Goal: Download file/media

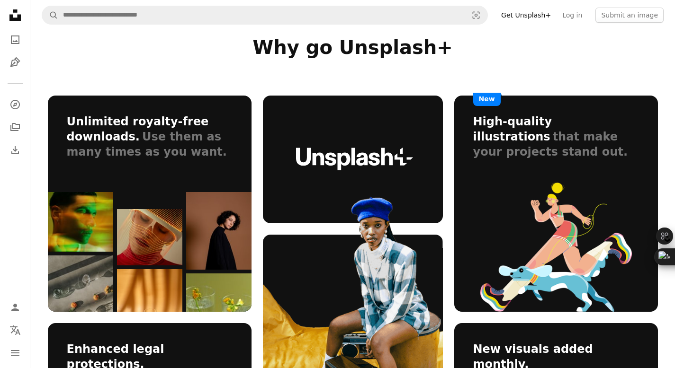
scroll to position [500, 0]
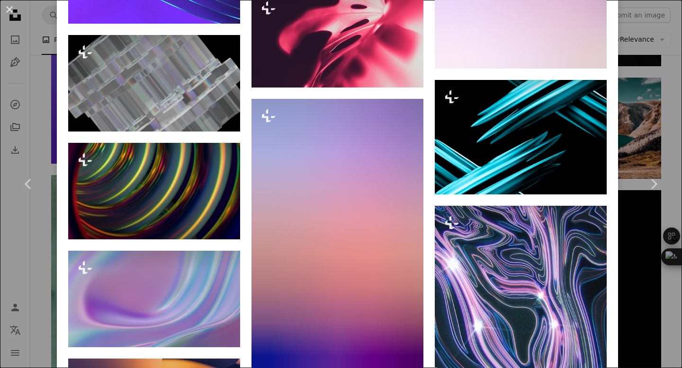
scroll to position [3262, 0]
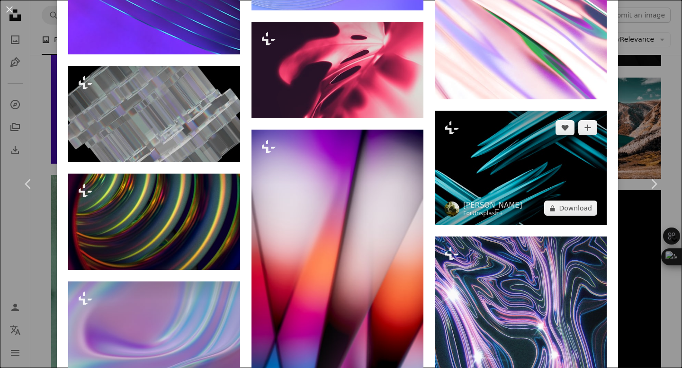
click at [472, 210] on link "Unsplash+" at bounding box center [487, 213] width 31 height 7
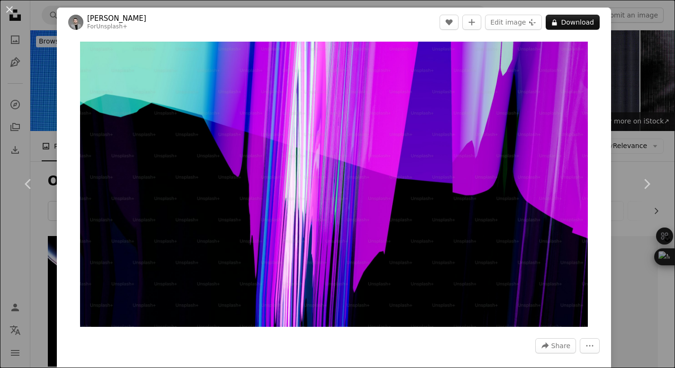
scroll to position [6411, 0]
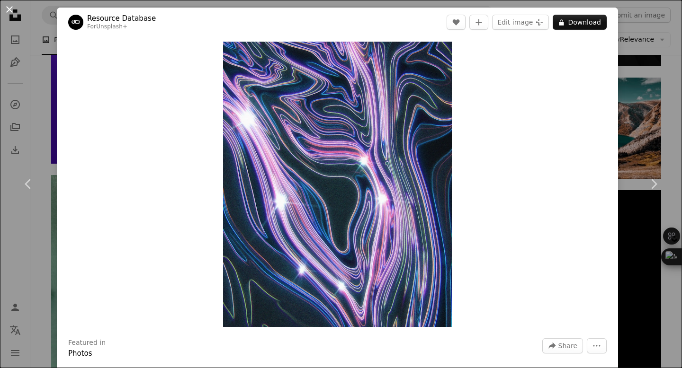
click at [11, 7] on button "An X shape" at bounding box center [9, 9] width 11 height 11
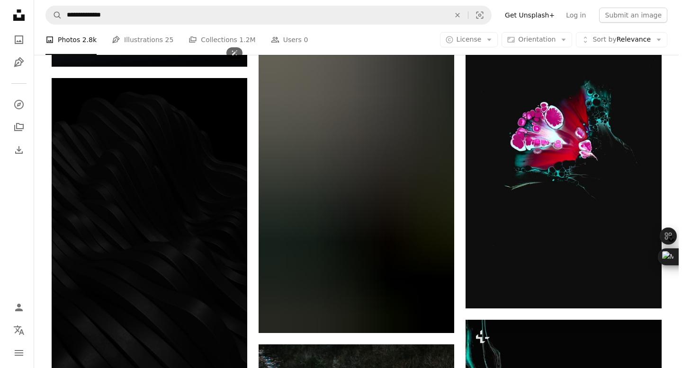
scroll to position [7042, 0]
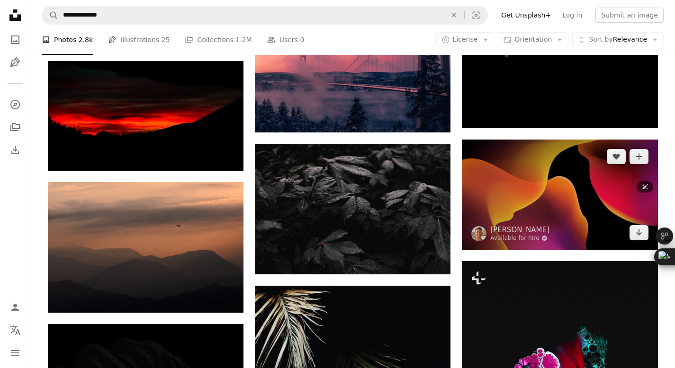
click at [526, 206] on img at bounding box center [560, 195] width 196 height 110
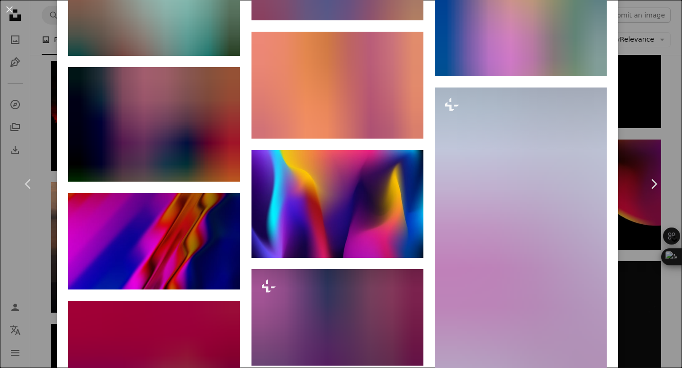
scroll to position [6473, 0]
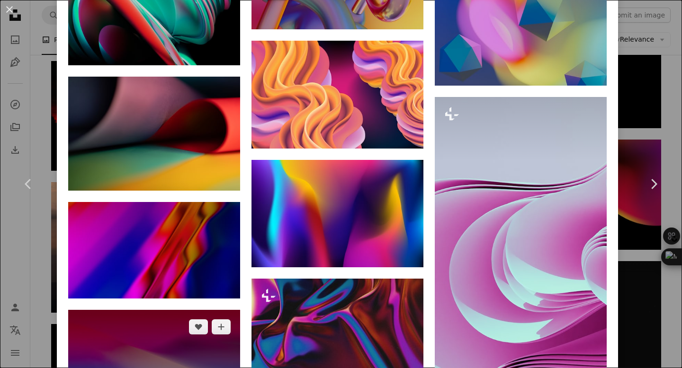
click at [166, 310] on img at bounding box center [154, 358] width 172 height 97
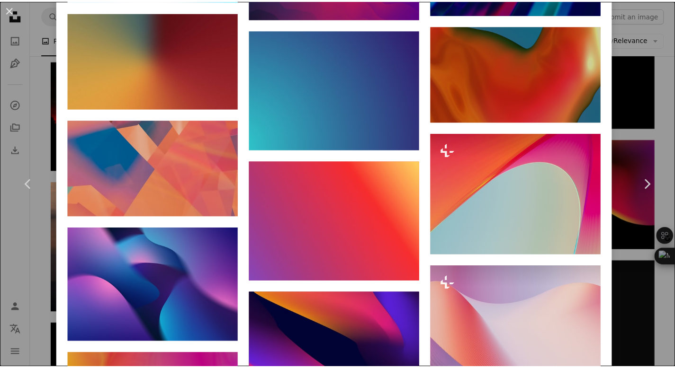
scroll to position [3233, 0]
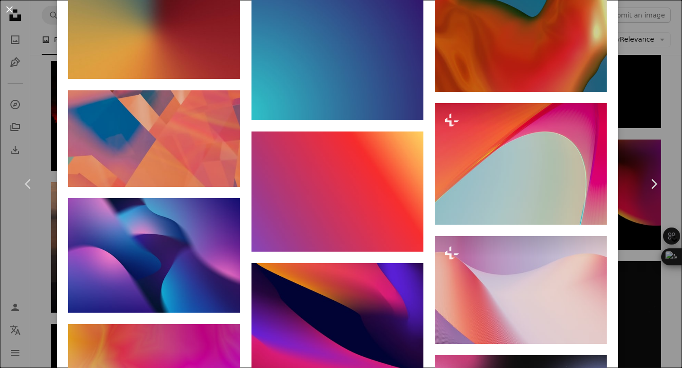
click at [9, 13] on button "An X shape" at bounding box center [9, 9] width 11 height 11
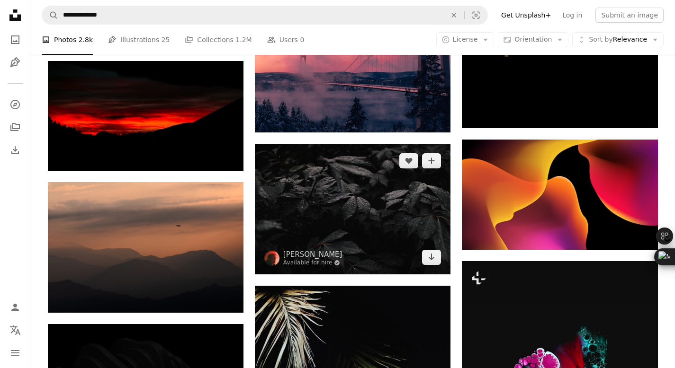
scroll to position [7078, 0]
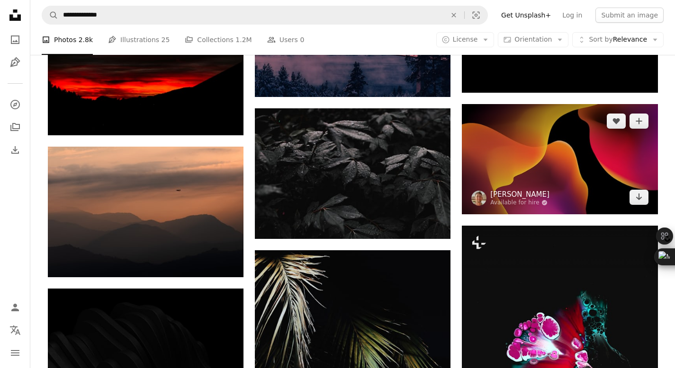
click at [516, 191] on link "[PERSON_NAME]" at bounding box center [519, 194] width 59 height 9
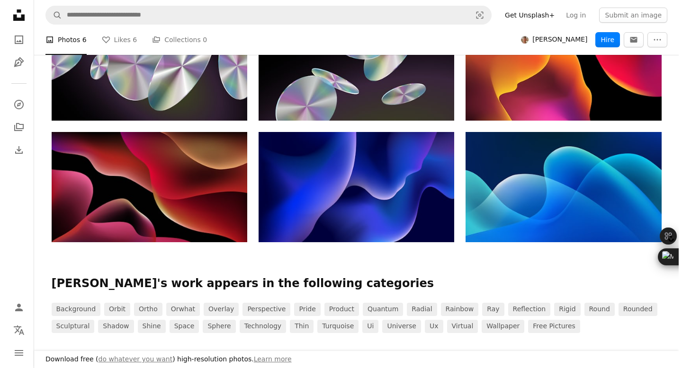
scroll to position [296, 0]
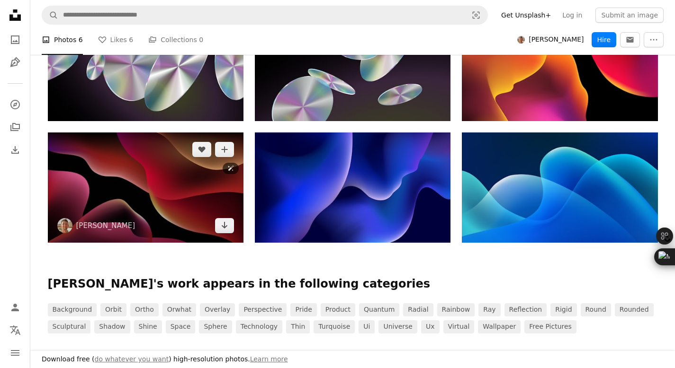
click at [167, 192] on img at bounding box center [146, 188] width 196 height 110
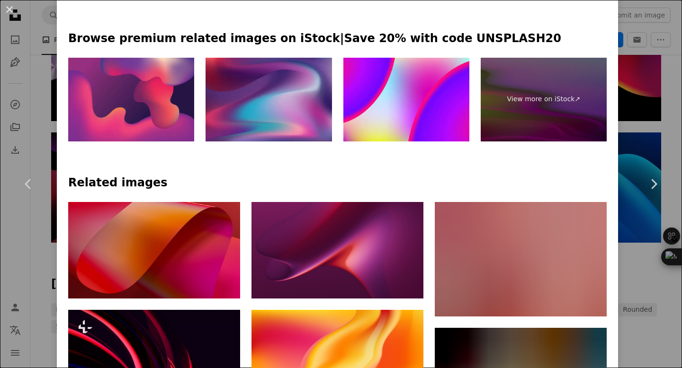
scroll to position [488, 0]
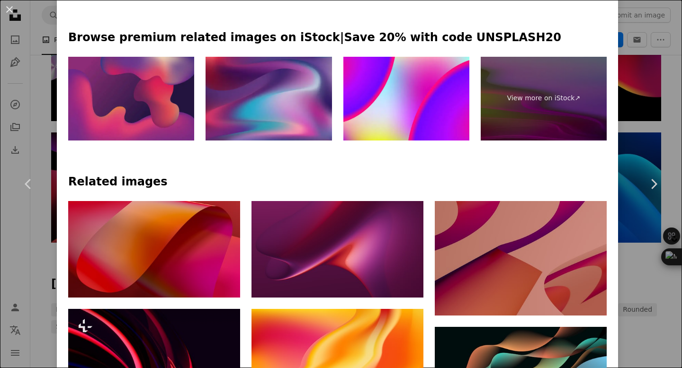
click at [112, 102] on img at bounding box center [131, 99] width 126 height 84
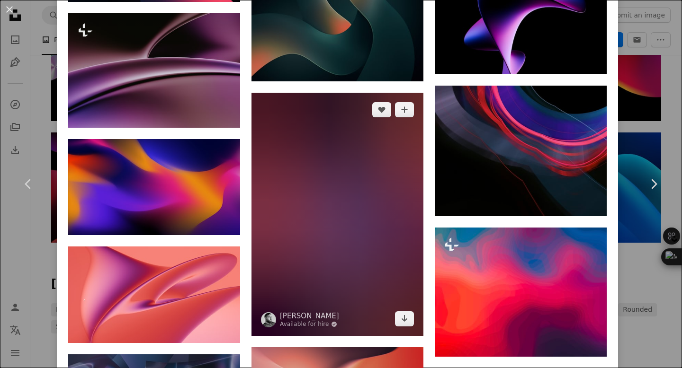
scroll to position [1410, 0]
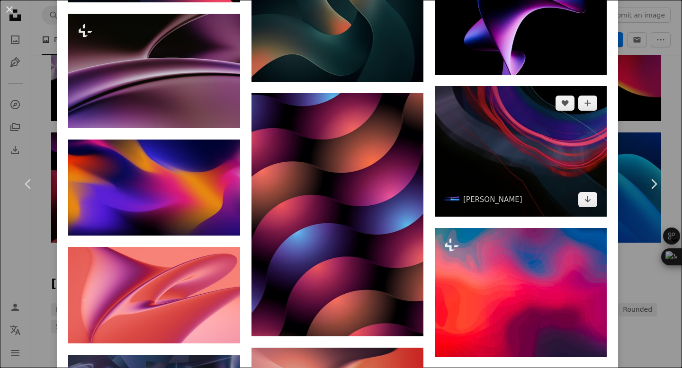
click at [461, 156] on img at bounding box center [521, 151] width 172 height 131
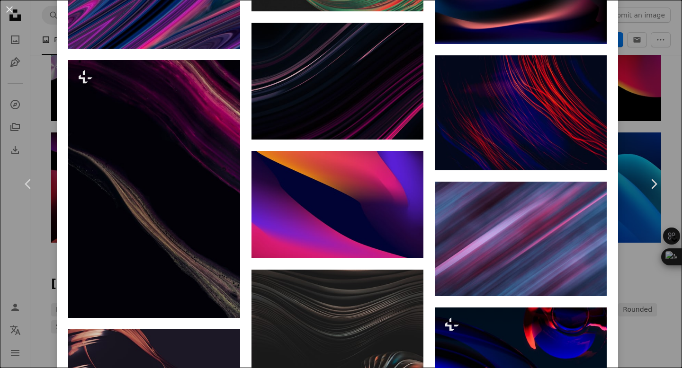
scroll to position [1112, 0]
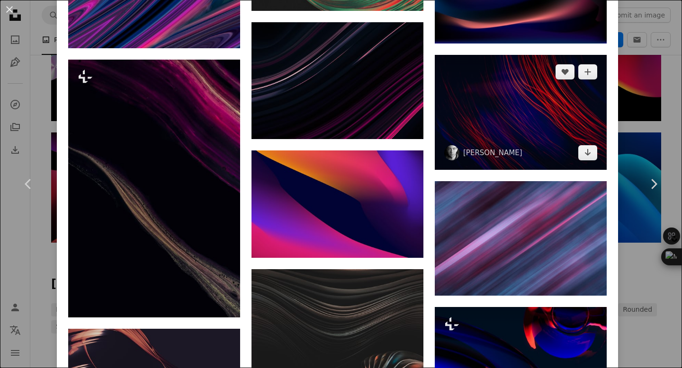
click at [554, 91] on img at bounding box center [521, 112] width 172 height 115
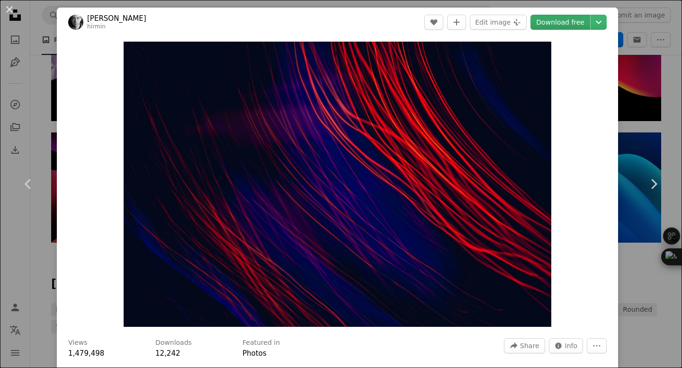
click at [544, 23] on link "Download free" at bounding box center [560, 22] width 60 height 15
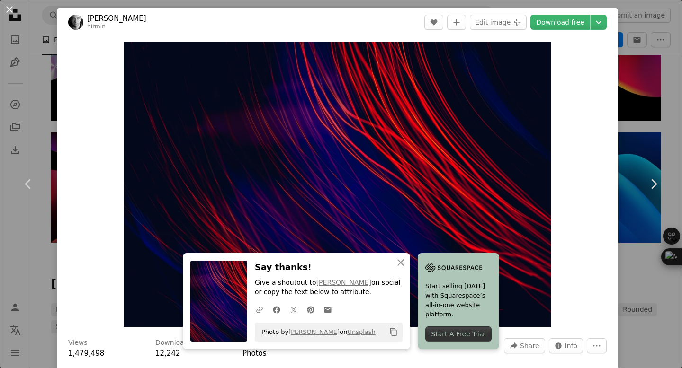
click at [15, 15] on button "An X shape" at bounding box center [9, 9] width 11 height 11
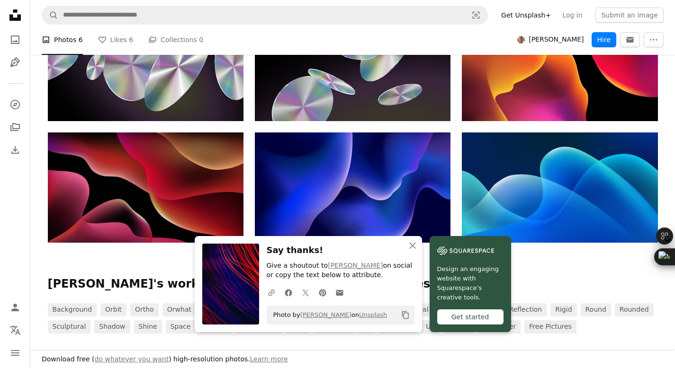
click at [15, 15] on icon "Unsplash logo Unsplash Home" at bounding box center [15, 15] width 19 height 19
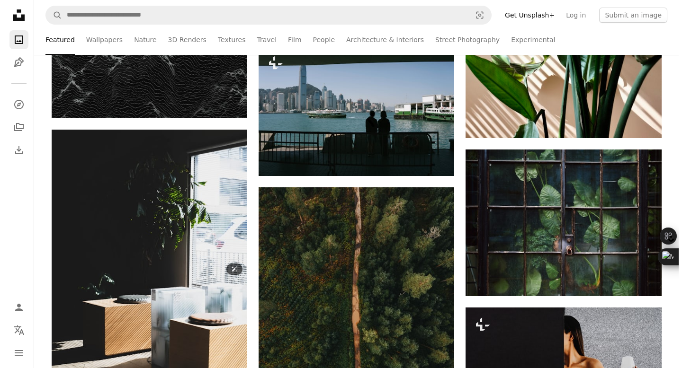
scroll to position [3926, 0]
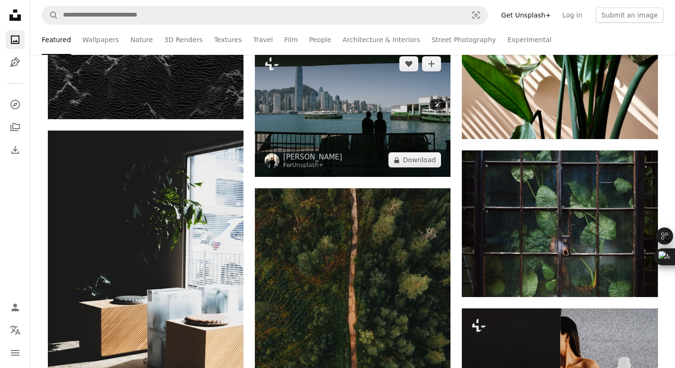
click at [327, 98] on img at bounding box center [353, 112] width 196 height 130
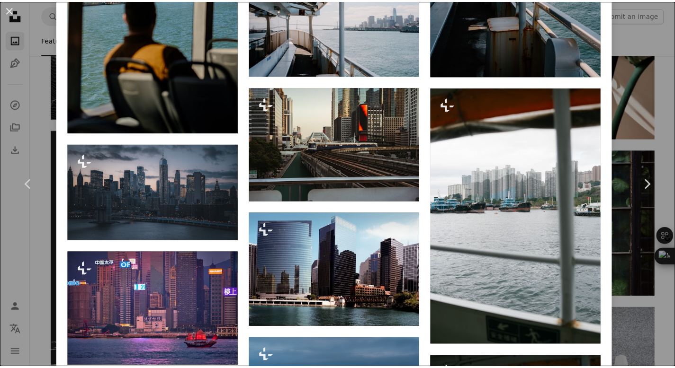
scroll to position [1357, 0]
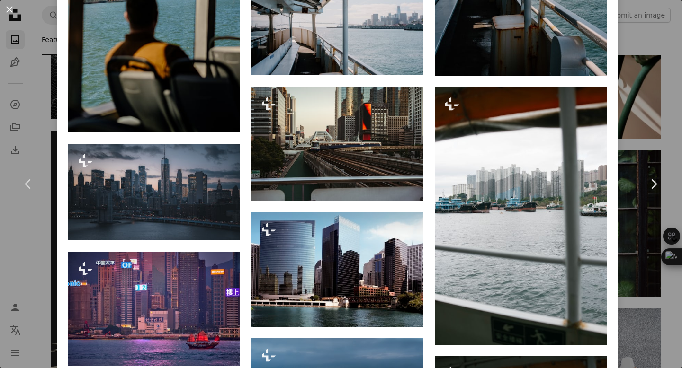
click at [10, 4] on button "An X shape" at bounding box center [9, 9] width 11 height 11
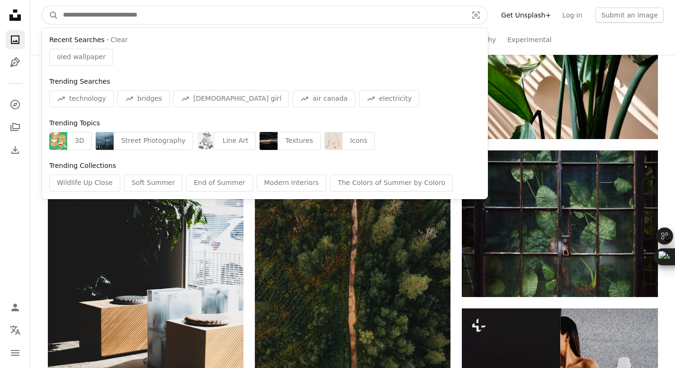
click at [195, 15] on input "Find visuals sitewide" at bounding box center [261, 15] width 406 height 18
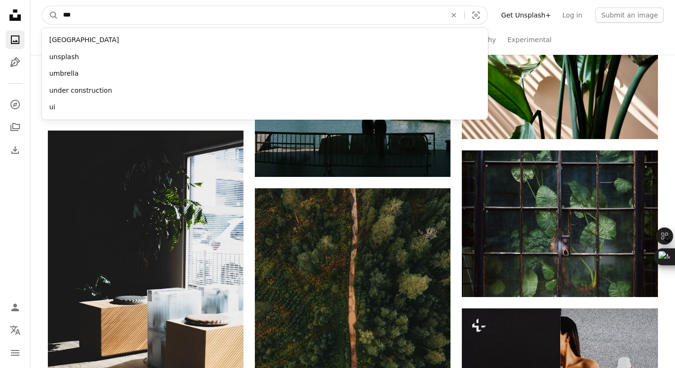
type input "***"
click at [42, 6] on button "A magnifying glass" at bounding box center [50, 15] width 16 height 18
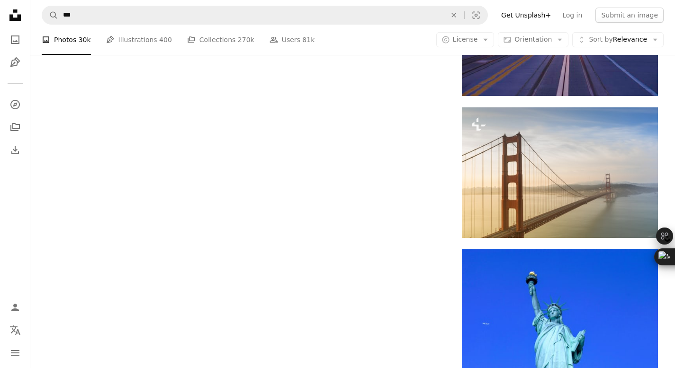
scroll to position [1504, 0]
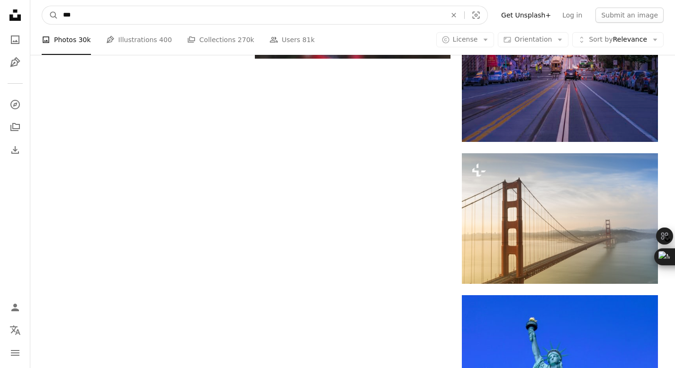
click at [76, 18] on input "***" at bounding box center [250, 15] width 385 height 18
type input "*"
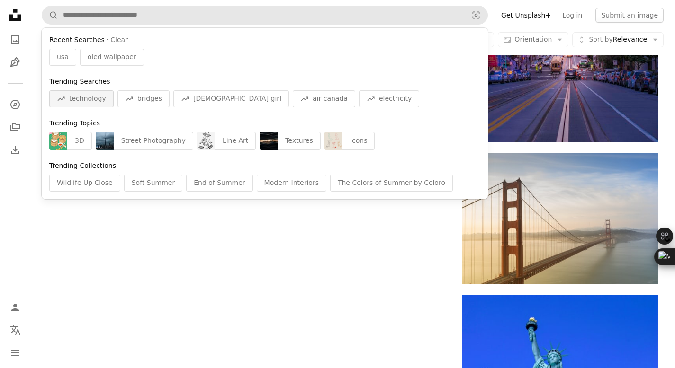
click at [76, 97] on span "technology" at bounding box center [87, 98] width 37 height 9
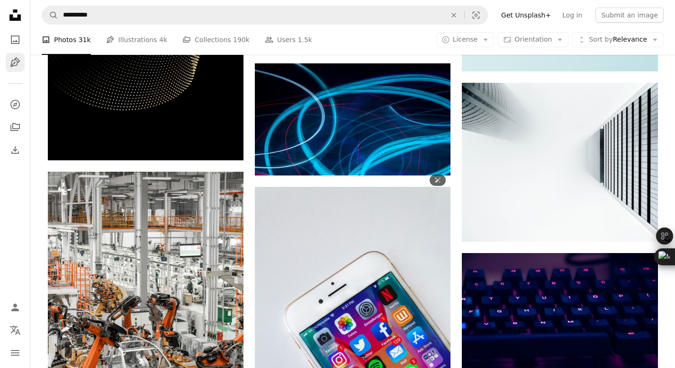
scroll to position [10371, 0]
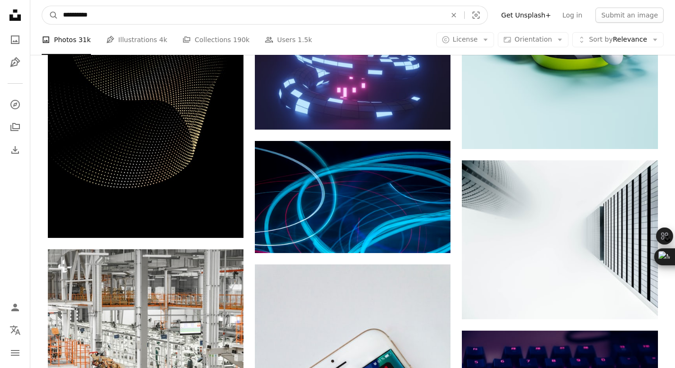
drag, startPoint x: 145, startPoint y: 18, endPoint x: 1, endPoint y: 38, distance: 145.4
type input "*"
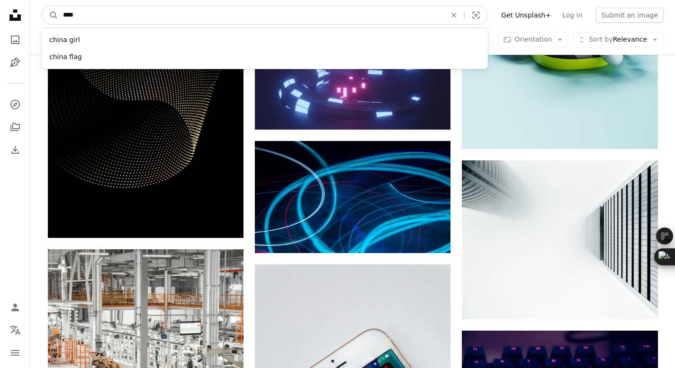
type input "*****"
